Goal: Book appointment/travel/reservation

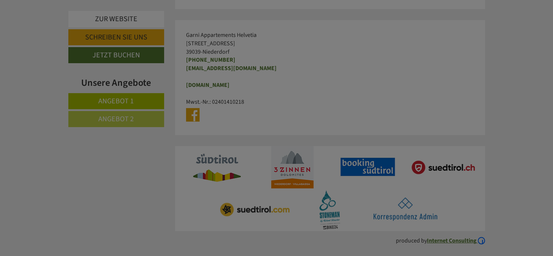
scroll to position [4621, 0]
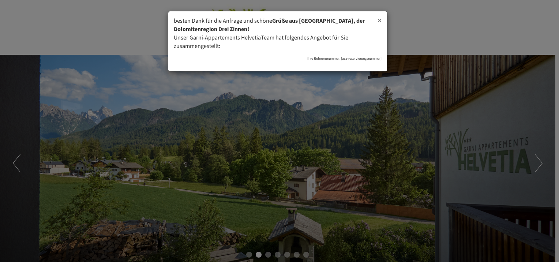
click at [379, 19] on span "×" at bounding box center [379, 20] width 4 height 11
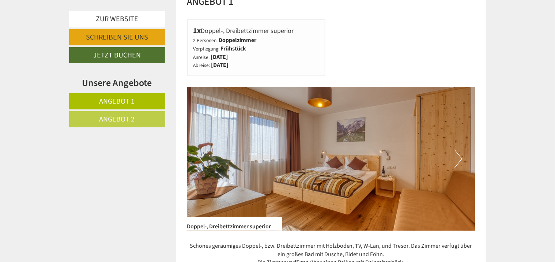
scroll to position [442, 0]
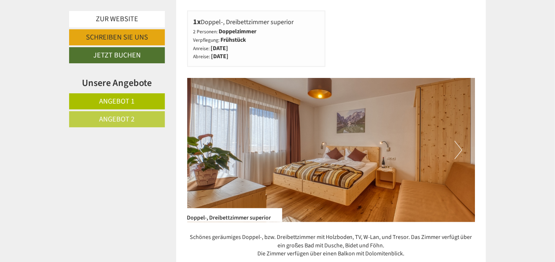
click at [457, 149] on button "Next" at bounding box center [459, 150] width 8 height 18
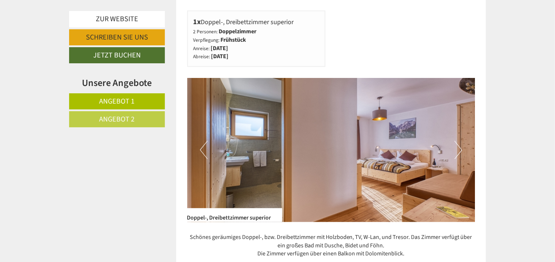
click at [456, 149] on button "Next" at bounding box center [459, 150] width 8 height 18
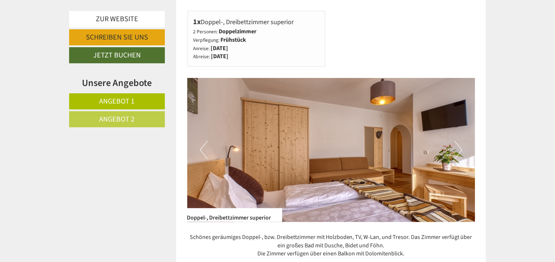
click at [456, 149] on button "Next" at bounding box center [459, 150] width 8 height 18
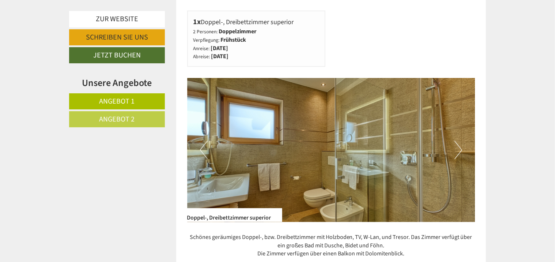
click at [456, 149] on button "Next" at bounding box center [459, 150] width 8 height 18
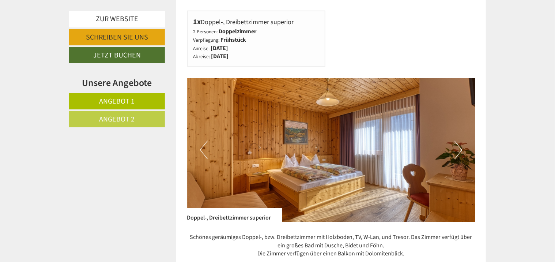
drag, startPoint x: 554, startPoint y: 57, endPoint x: 555, endPoint y: 36, distance: 21.6
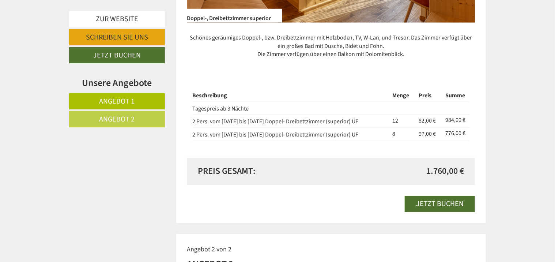
scroll to position [609, 0]
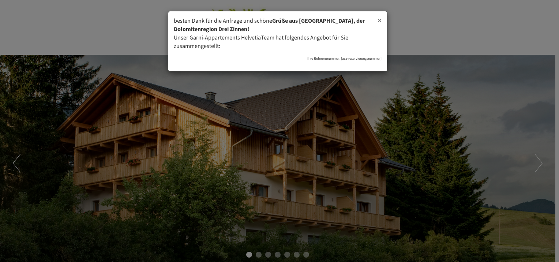
drag, startPoint x: 0, startPoint y: 0, endPoint x: 396, endPoint y: 47, distance: 398.9
click at [380, 20] on span "×" at bounding box center [379, 20] width 4 height 11
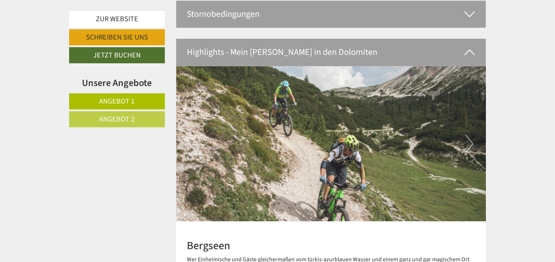
scroll to position [1481, 0]
